Goal: Task Accomplishment & Management: Use online tool/utility

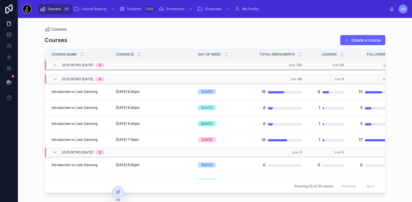
scroll to position [236, 0]
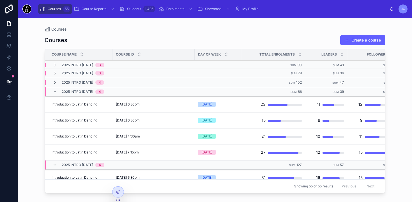
scroll to position [95, 0]
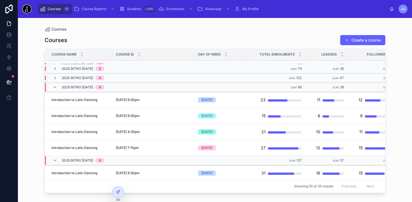
click at [56, 86] on icon at bounding box center [55, 87] width 4 height 4
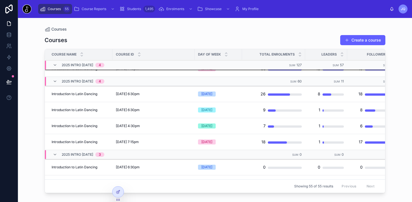
scroll to position [175, 13]
